Goal: Download file/media

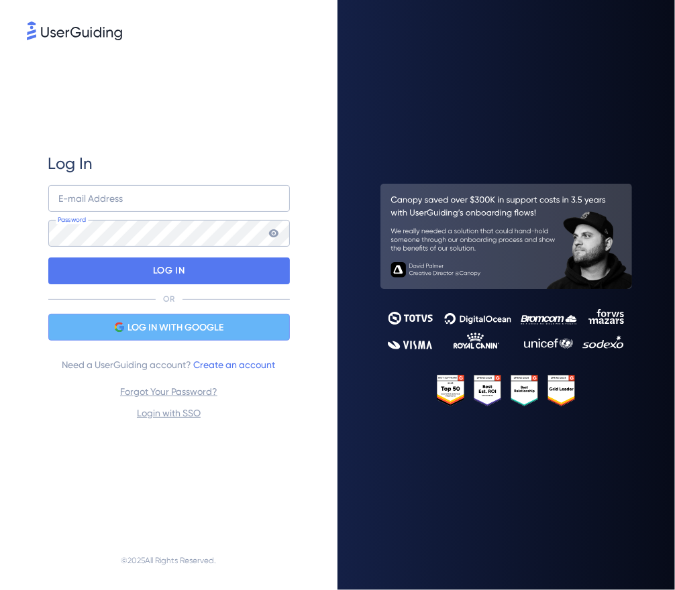
click at [166, 330] on span "LOG IN WITH GOOGLE" at bounding box center [175, 328] width 96 height 16
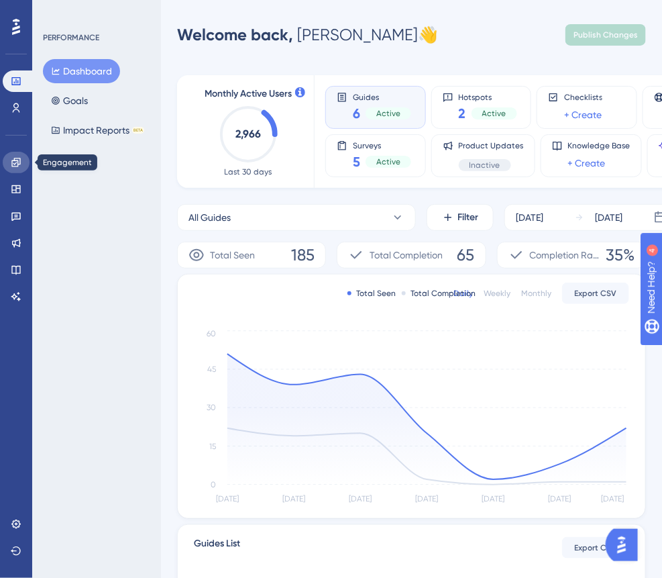
click at [25, 166] on link at bounding box center [16, 162] width 27 height 21
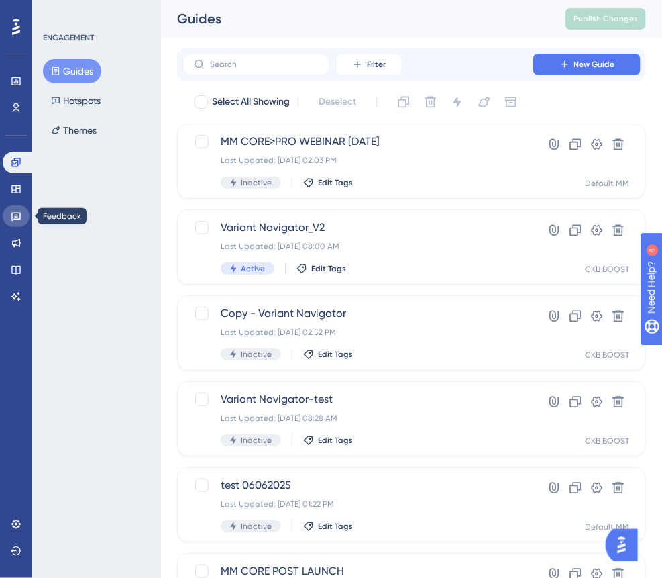
click at [21, 216] on link at bounding box center [16, 215] width 27 height 21
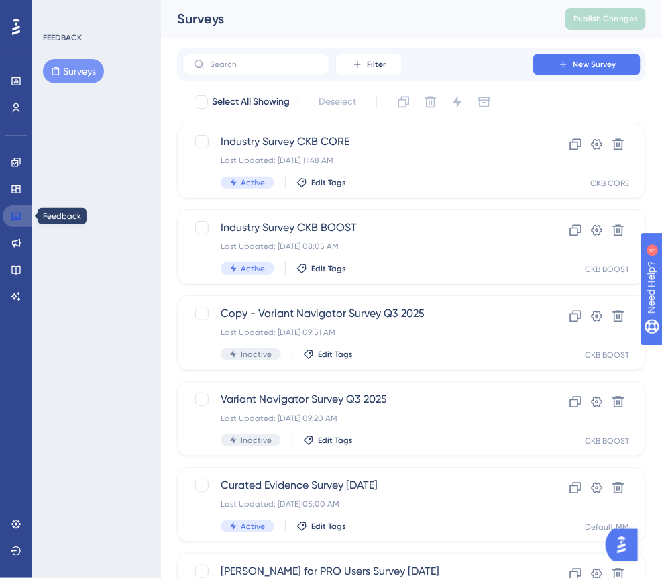
click at [20, 215] on icon at bounding box center [15, 217] width 9 height 9
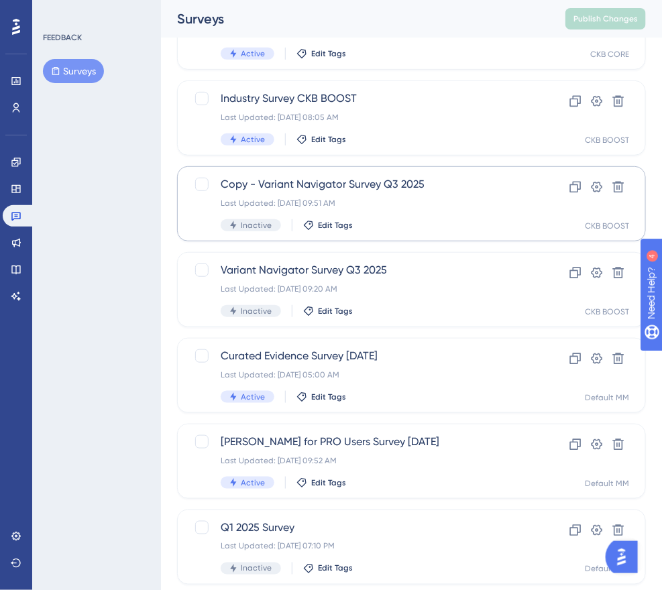
scroll to position [201, 0]
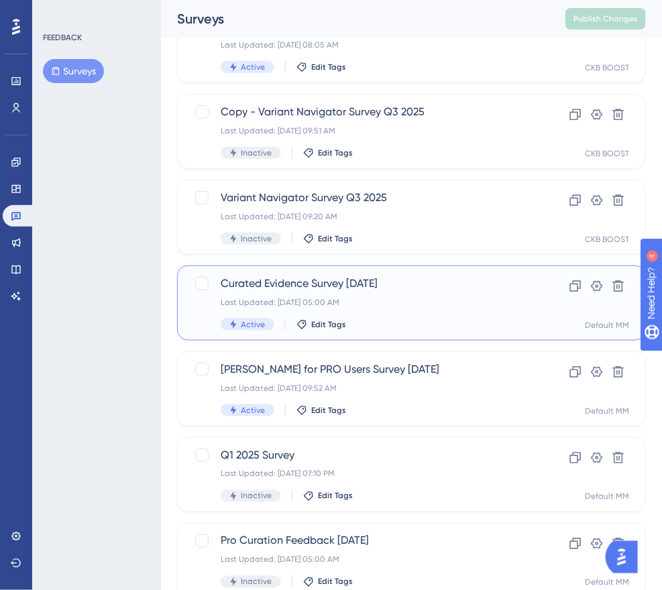
click at [407, 313] on div "Curated Evidence Survey [DATE] Last Updated: [DATE] 05:00 AM Active Edit Tags" at bounding box center [358, 303] width 274 height 55
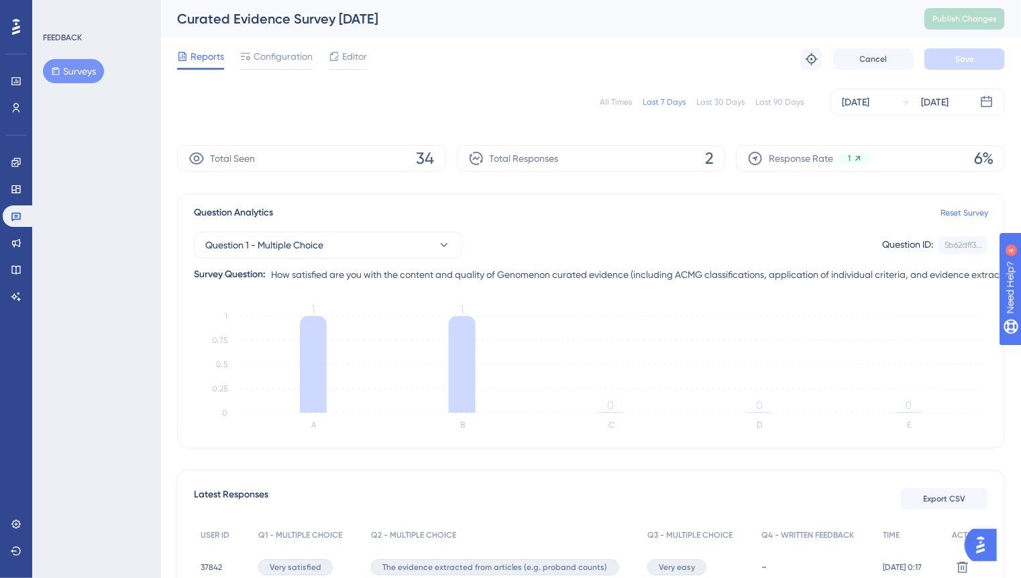
click at [618, 104] on div "All Times" at bounding box center [616, 102] width 32 height 11
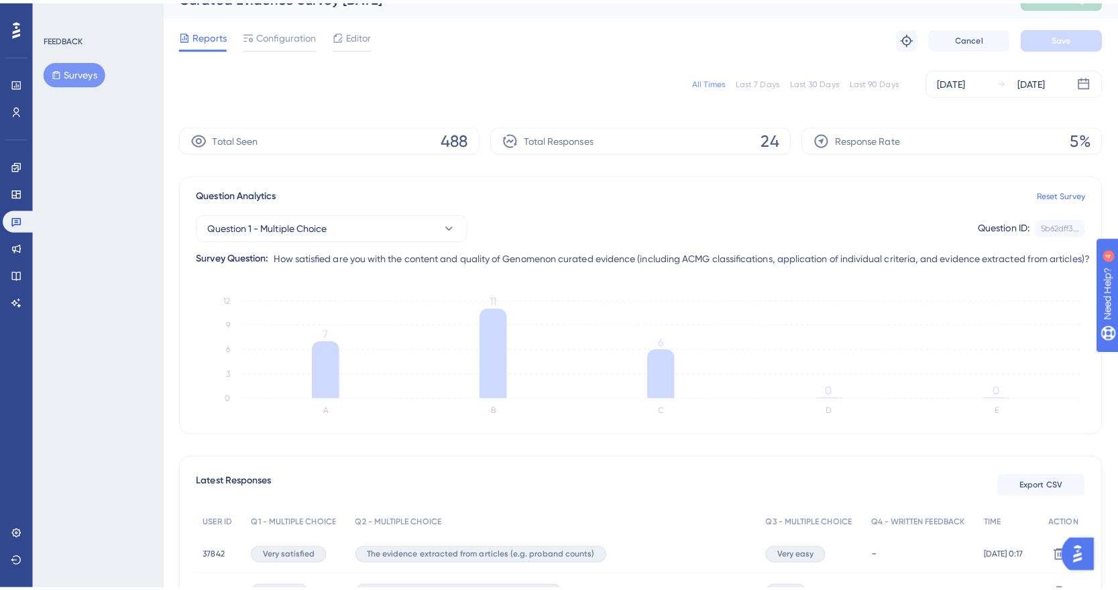
scroll to position [315, 0]
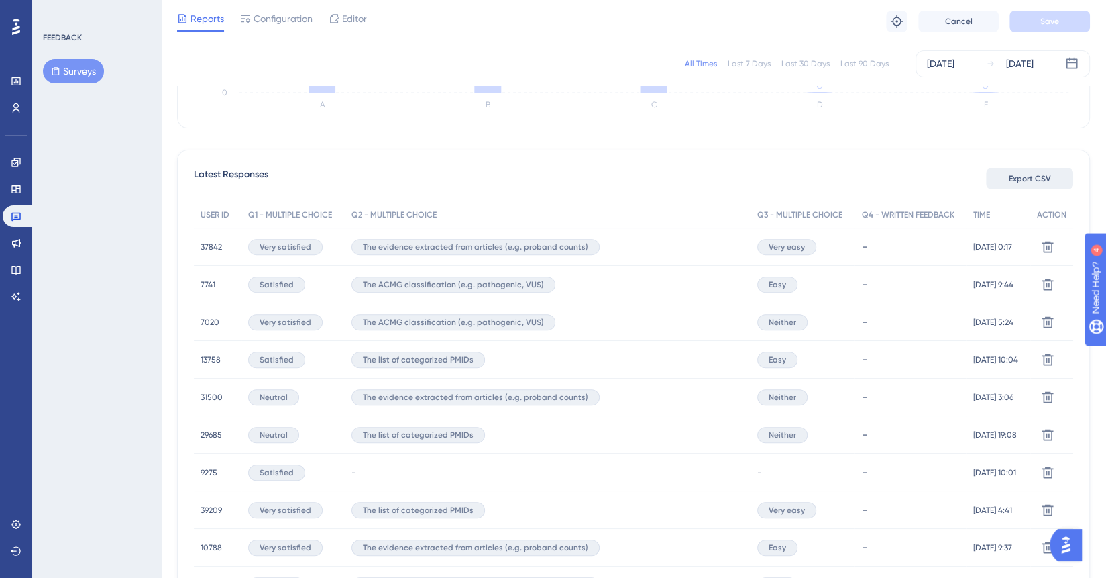
click at [674, 174] on span "Export CSV" at bounding box center [1030, 178] width 42 height 11
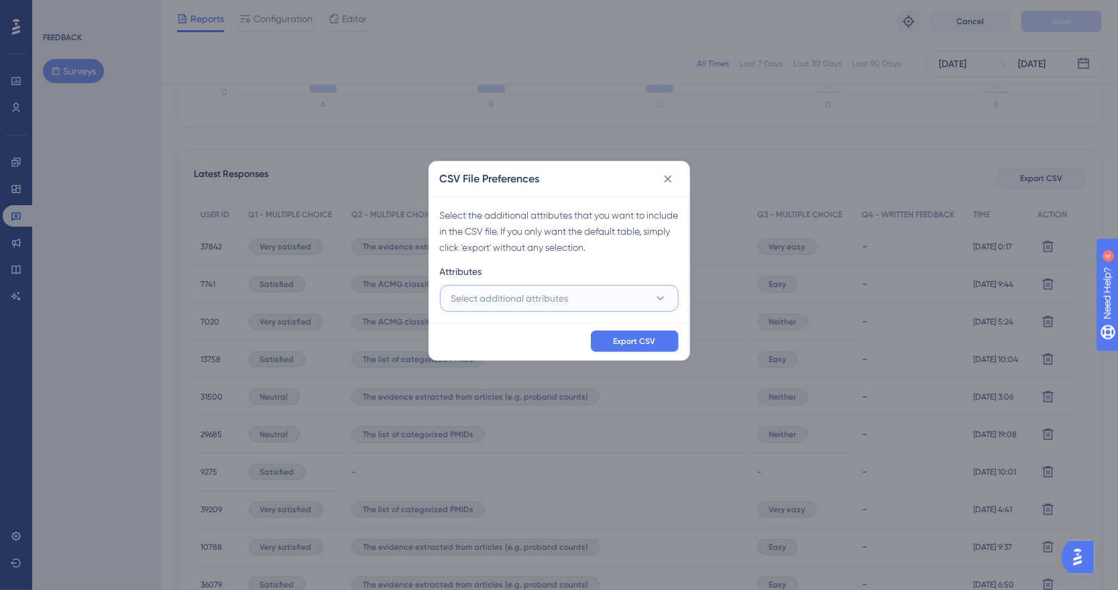
click at [545, 294] on span "Select additional attributes" at bounding box center [509, 298] width 117 height 16
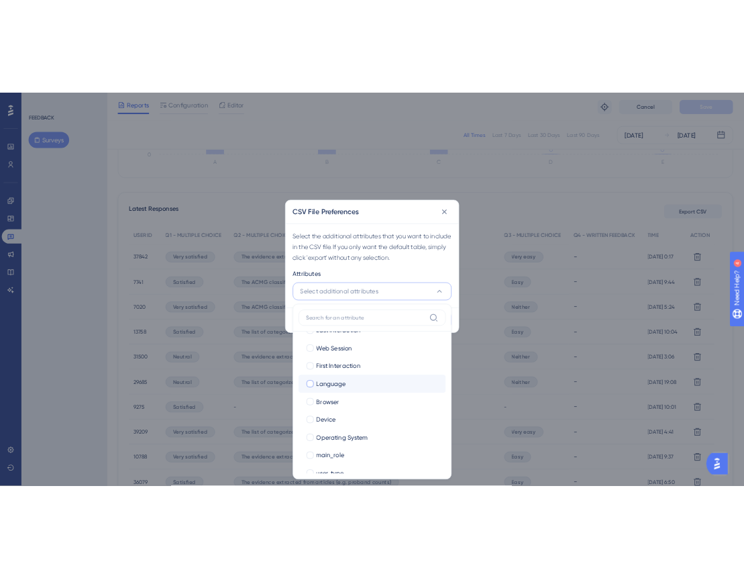
scroll to position [43, 0]
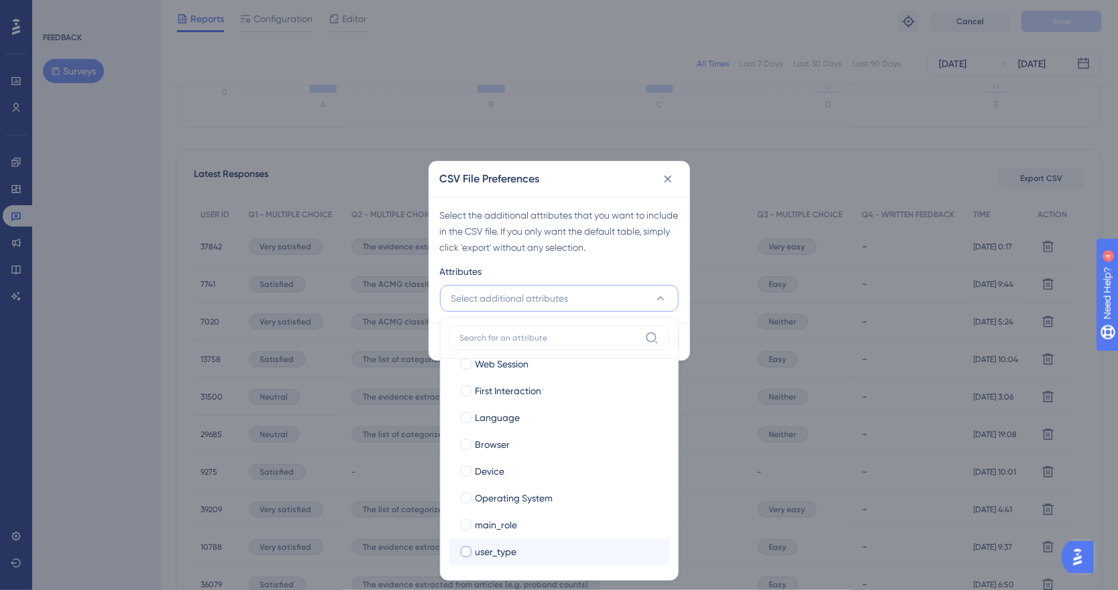
click at [463, 555] on div at bounding box center [466, 552] width 11 height 11
checkbox input "true"
click at [476, 521] on span "main_role" at bounding box center [497, 525] width 42 height 16
checkbox input "true"
click at [602, 245] on div "Select the additional attributes that you want to include in the CSV file. If y…" at bounding box center [559, 231] width 239 height 48
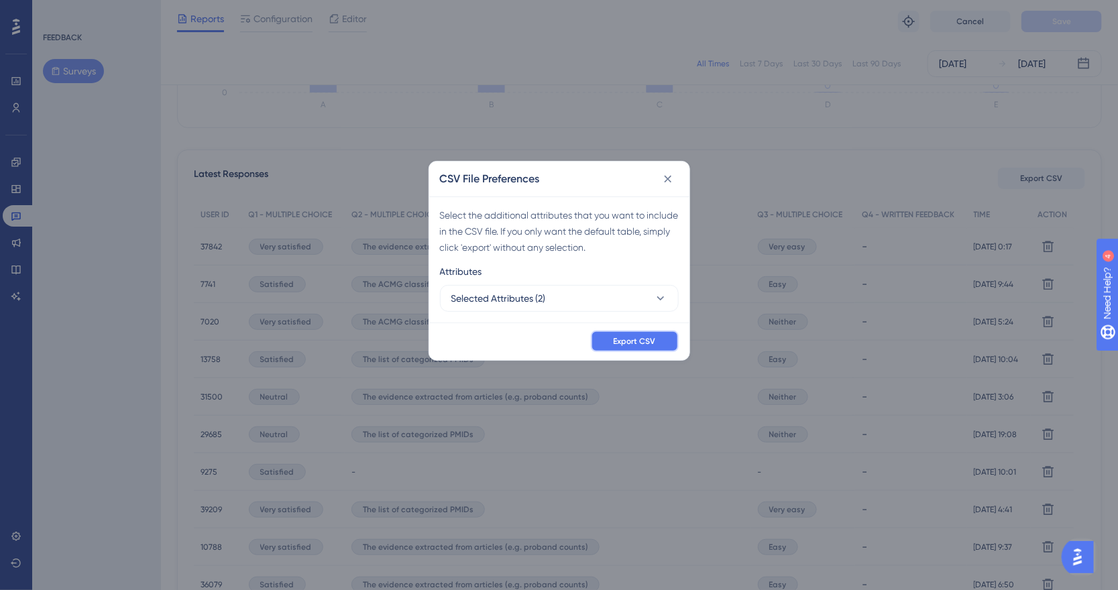
click at [628, 342] on span "Export CSV" at bounding box center [635, 341] width 42 height 11
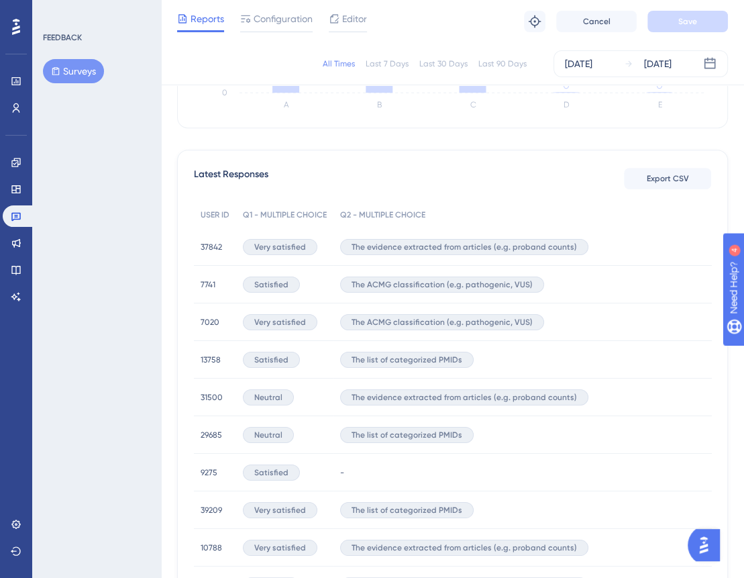
click at [85, 69] on button "Surveys" at bounding box center [73, 71] width 61 height 24
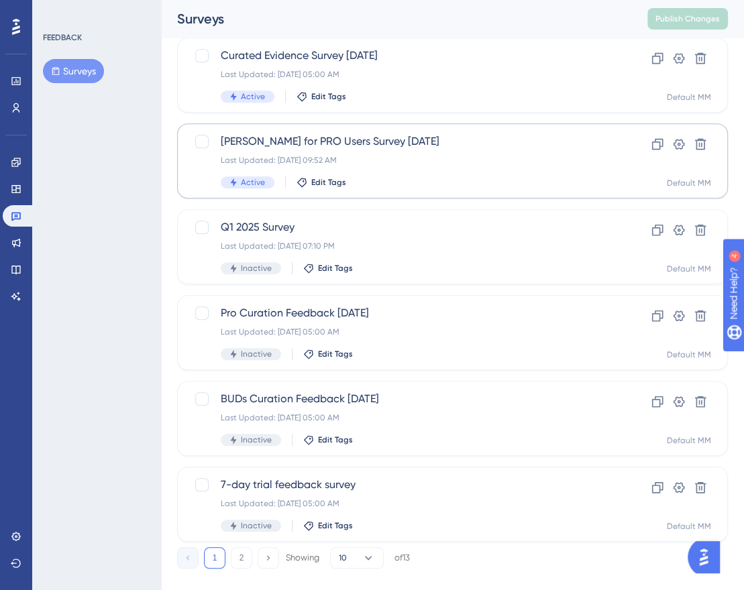
scroll to position [419, 0]
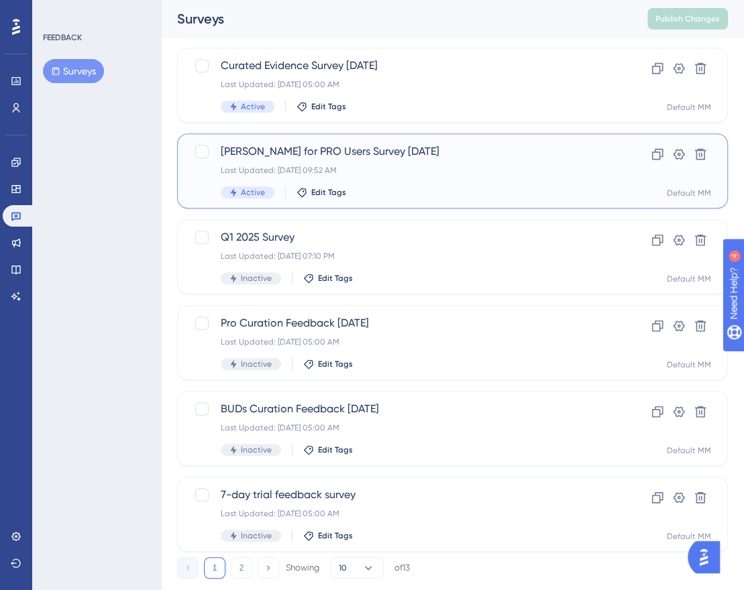
click at [435, 186] on div "Active Edit Tags" at bounding box center [399, 192] width 356 height 12
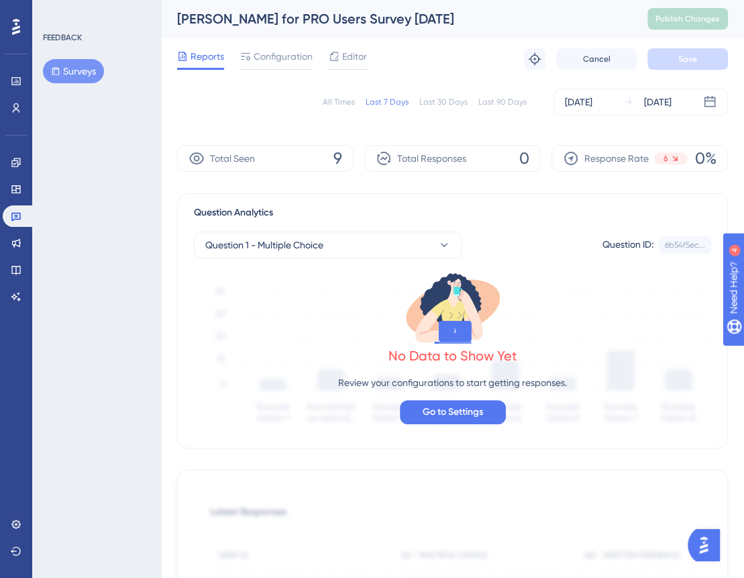
click at [333, 107] on div "All Times Last 7 Days Last 30 Days Last 90 Days [DATE] [DATE]" at bounding box center [452, 102] width 551 height 27
click at [340, 97] on div "All Times" at bounding box center [339, 102] width 32 height 11
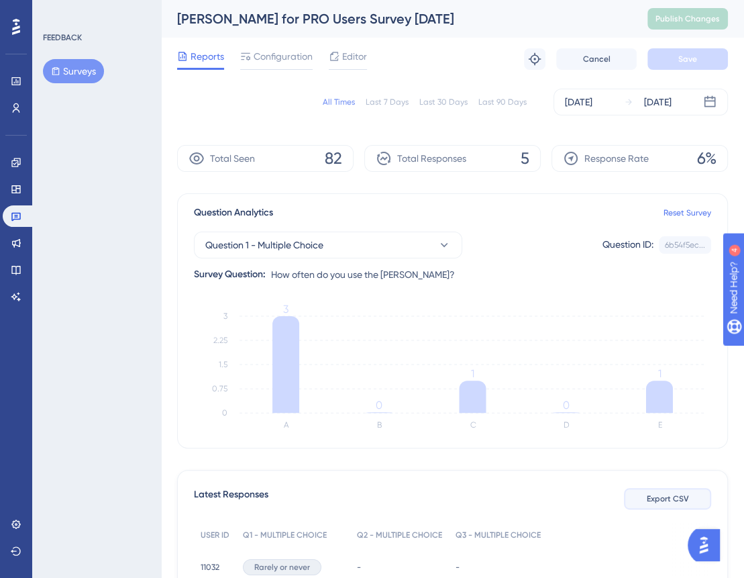
click at [659, 498] on span "Export CSV" at bounding box center [668, 498] width 42 height 11
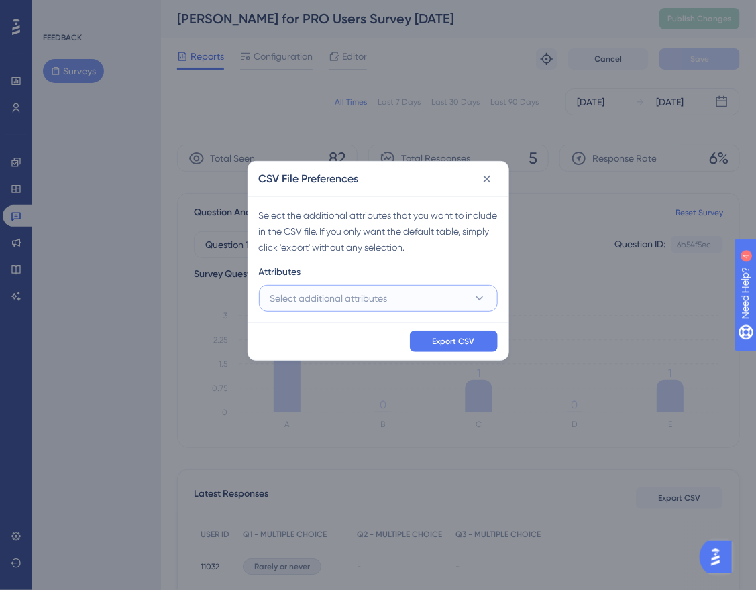
click at [382, 302] on span "Select additional attributes" at bounding box center [328, 298] width 117 height 16
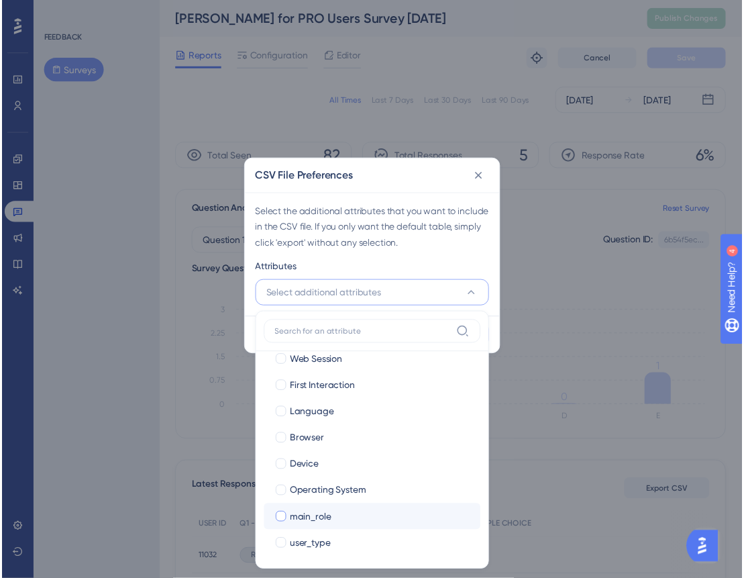
scroll to position [43, 0]
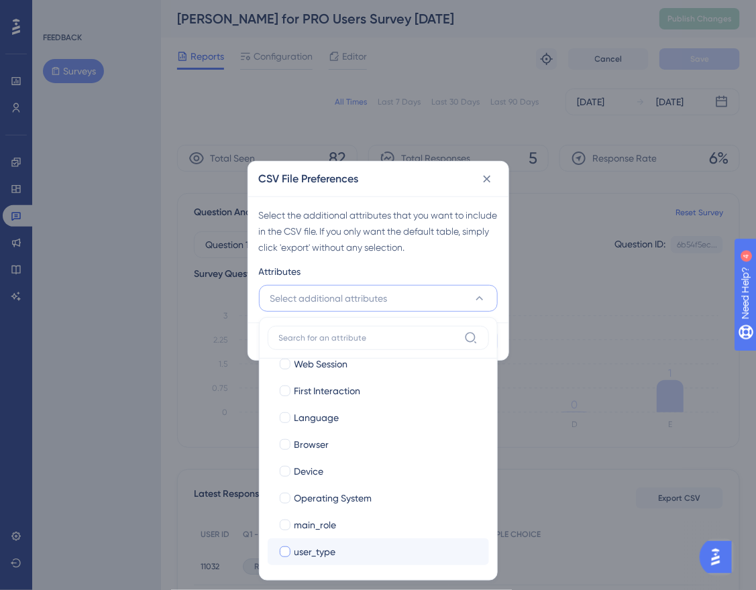
drag, startPoint x: 331, startPoint y: 529, endPoint x: 314, endPoint y: 544, distance: 23.3
click at [331, 529] on span "main_role" at bounding box center [315, 525] width 42 height 16
checkbox input "true"
click at [313, 545] on span "user_type" at bounding box center [315, 552] width 42 height 16
checkbox input "true"
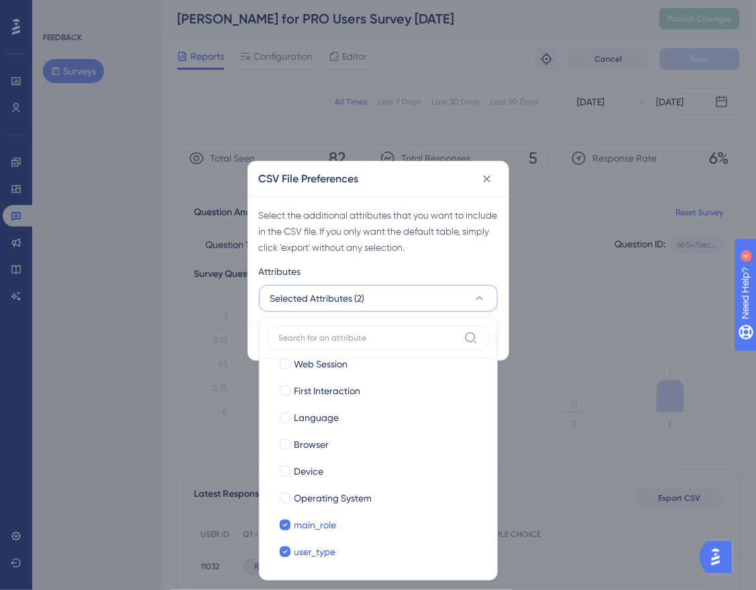
click at [392, 262] on div "Select the additional attributes that you want to include in the CSV file. If y…" at bounding box center [378, 260] width 260 height 126
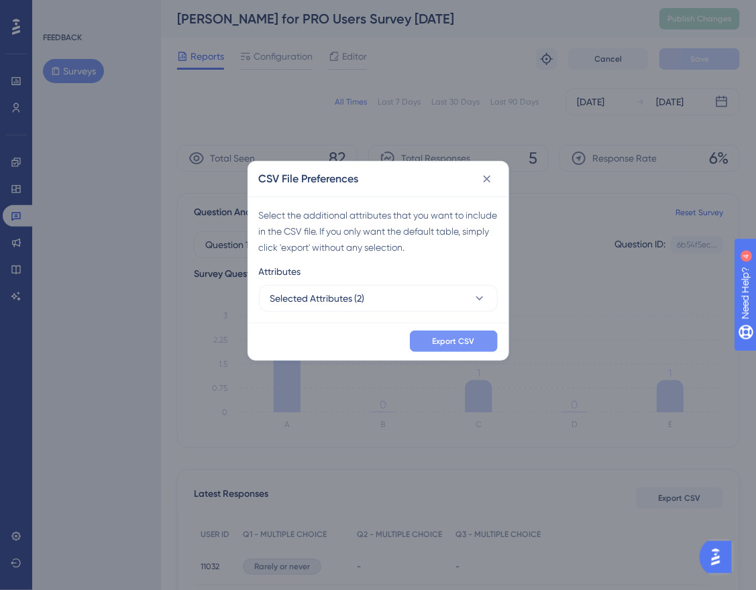
click at [437, 341] on span "Export CSV" at bounding box center [454, 341] width 42 height 11
